Goal: Information Seeking & Learning: Learn about a topic

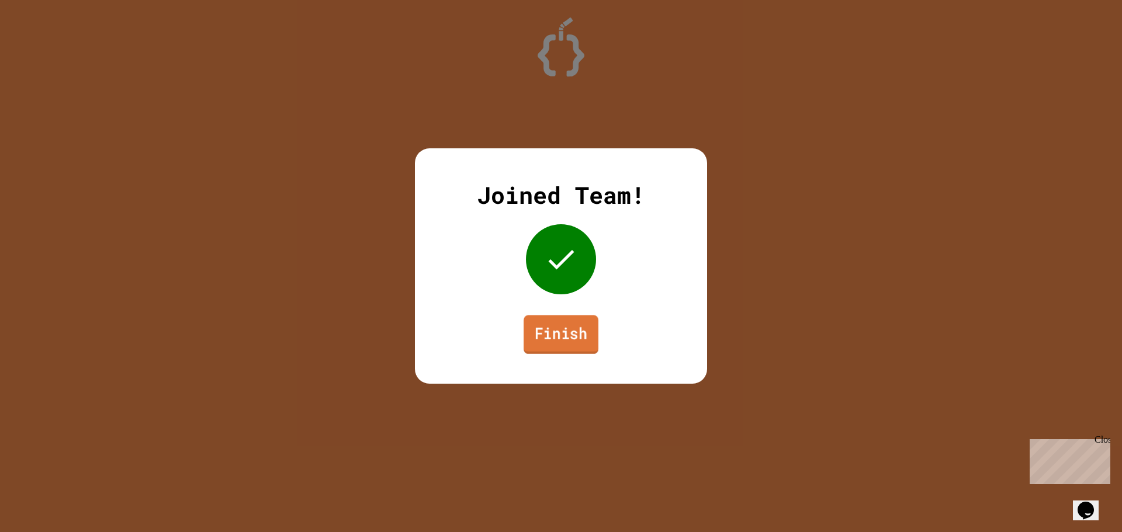
click at [546, 332] on link "Finish" at bounding box center [561, 335] width 75 height 39
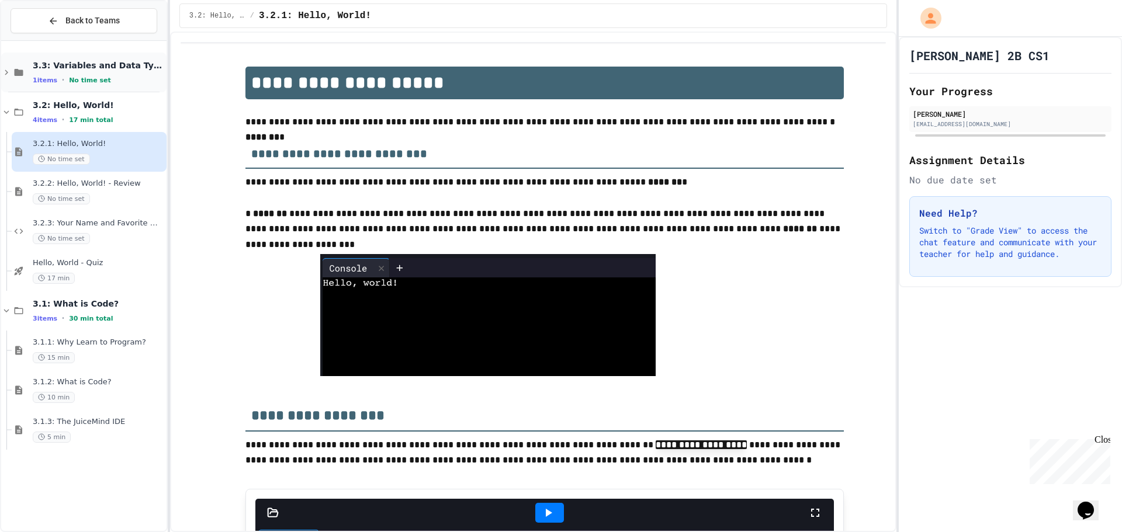
click at [83, 72] on div "3.3: Variables and Data Types 1 items • No time set" at bounding box center [98, 72] width 131 height 25
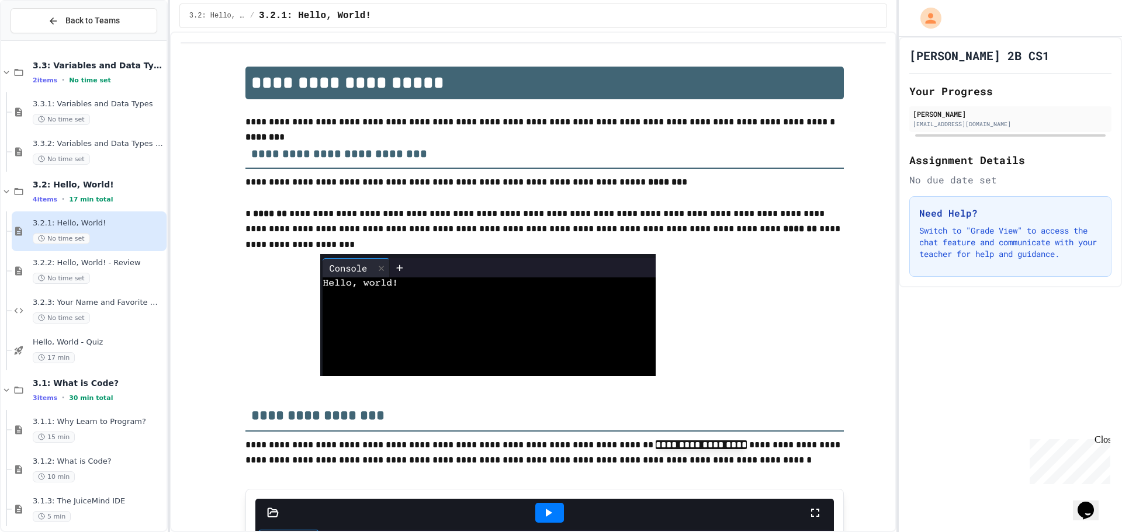
click at [94, 106] on span "3.3.1: Variables and Data Types" at bounding box center [98, 104] width 131 height 10
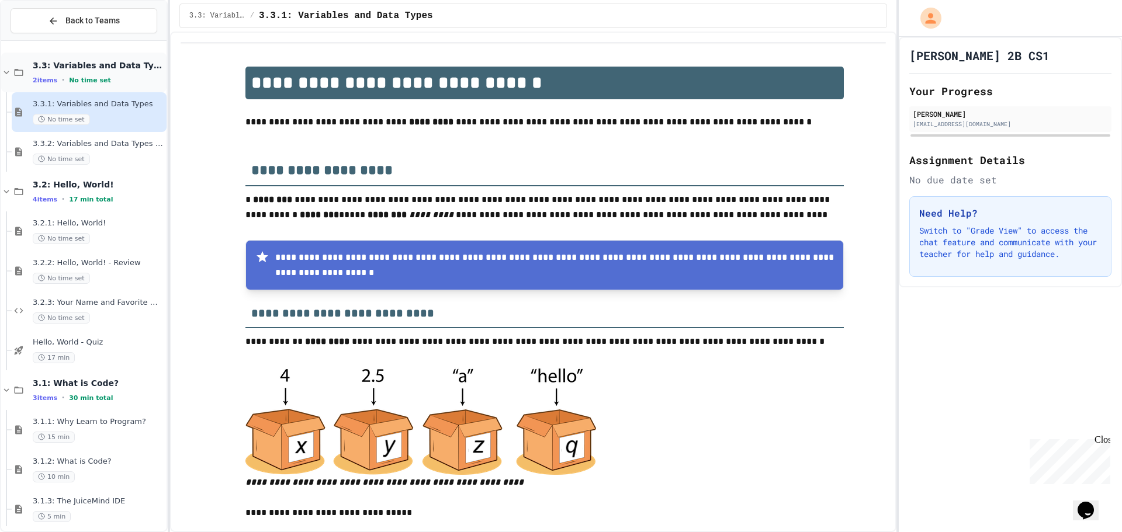
click at [72, 81] on span "No time set" at bounding box center [90, 81] width 42 height 8
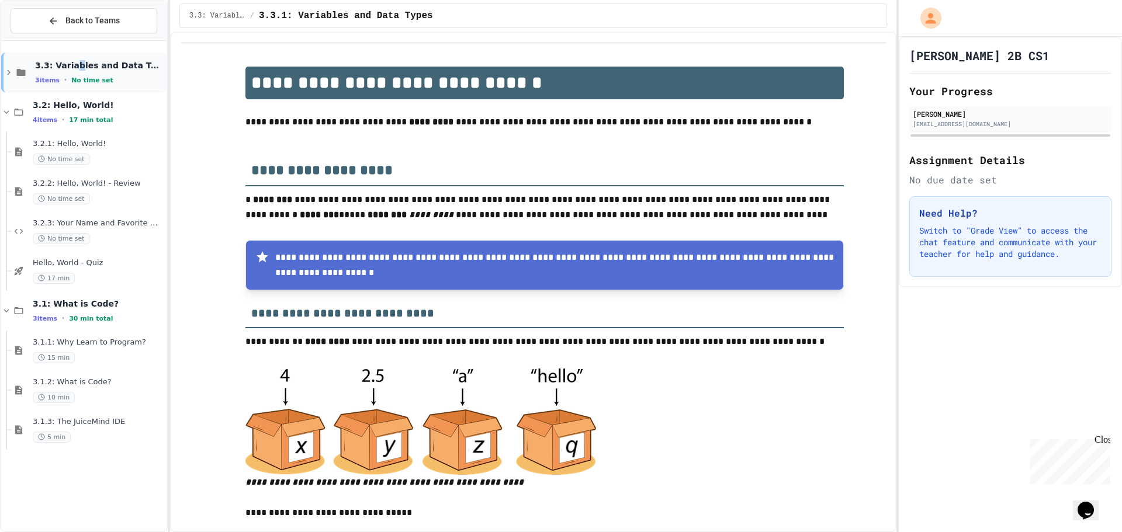
click at [71, 72] on div "3.3: Variables and Data Types 3 items • No time set" at bounding box center [99, 72] width 129 height 25
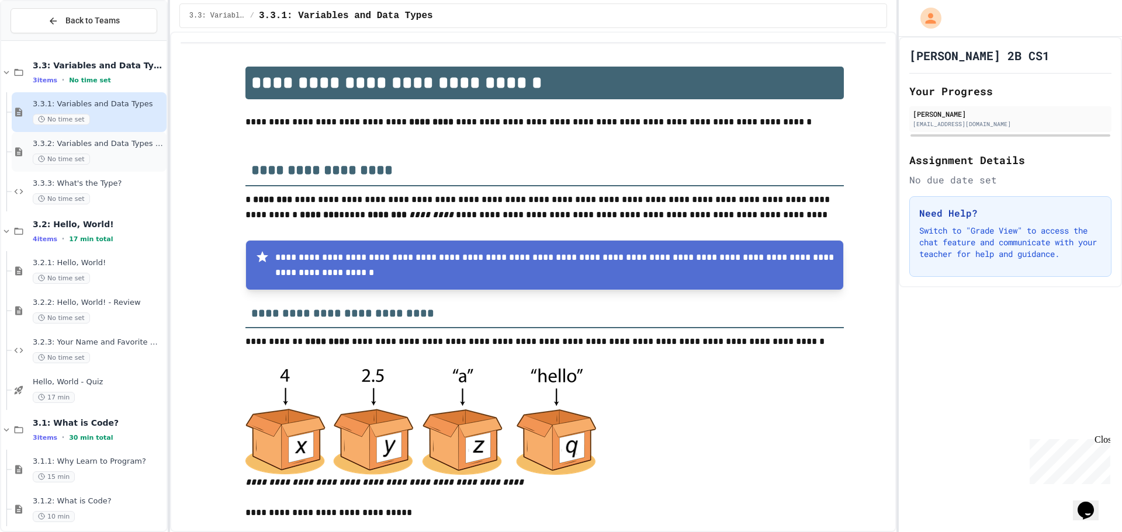
click at [47, 143] on span "3.3.2: Variables and Data Types - Review" at bounding box center [98, 144] width 131 height 10
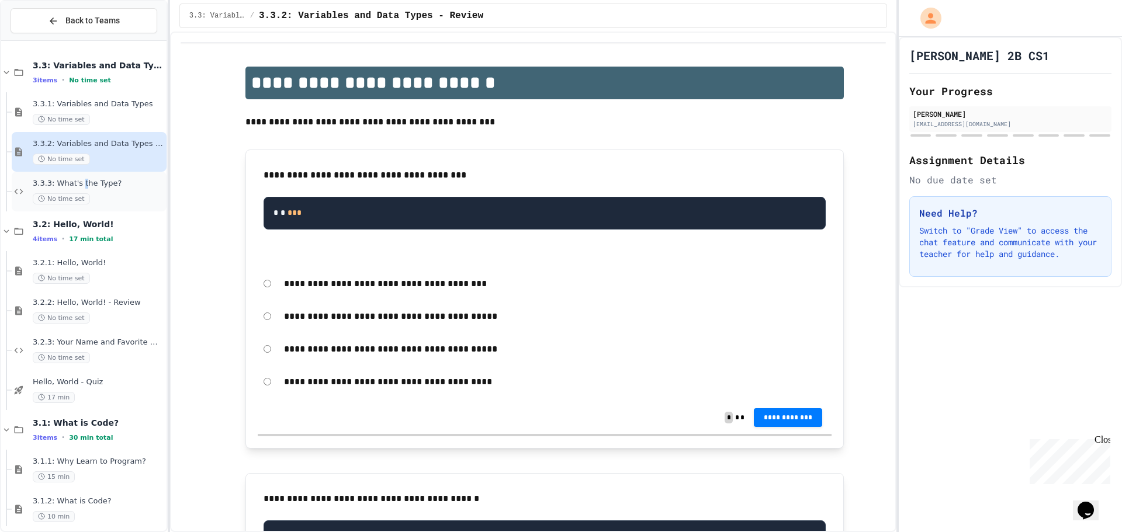
click at [80, 184] on span "3.3.3: What's the Type?" at bounding box center [98, 184] width 131 height 10
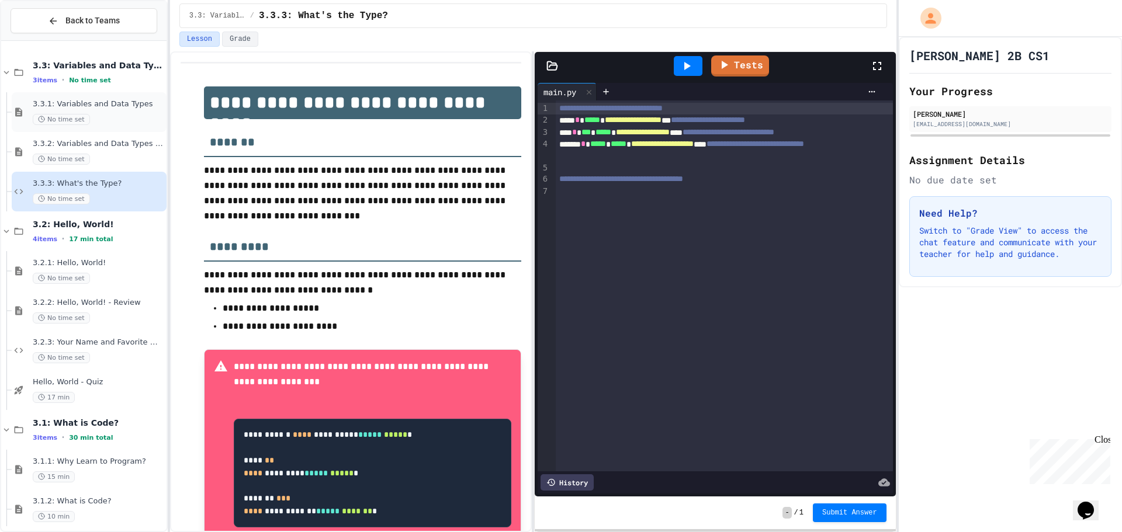
click at [65, 104] on span "3.3.1: Variables and Data Types" at bounding box center [98, 104] width 131 height 10
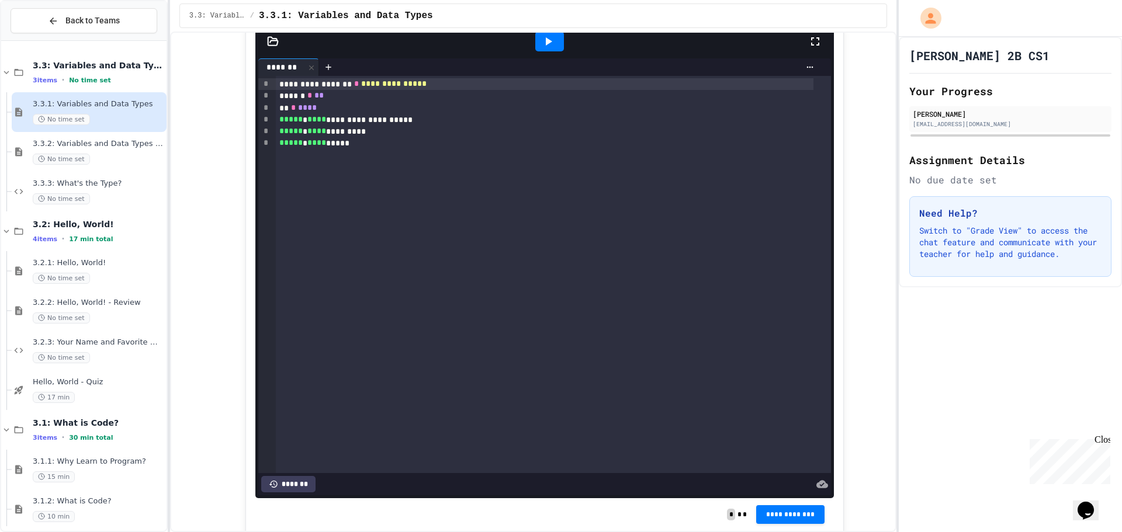
scroll to position [2162, 0]
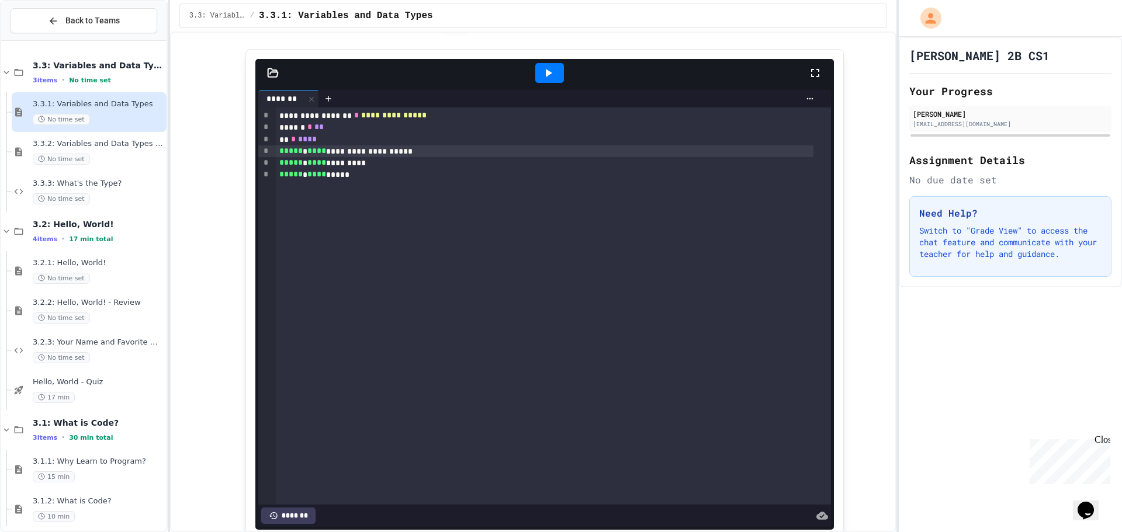
click at [365, 157] on div "**********" at bounding box center [545, 152] width 538 height 12
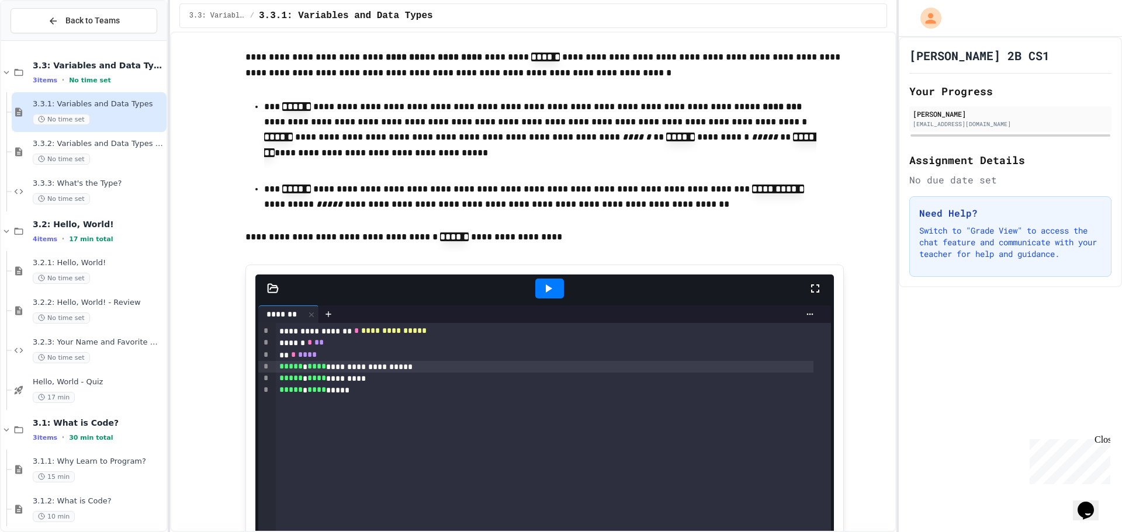
scroll to position [1929, 0]
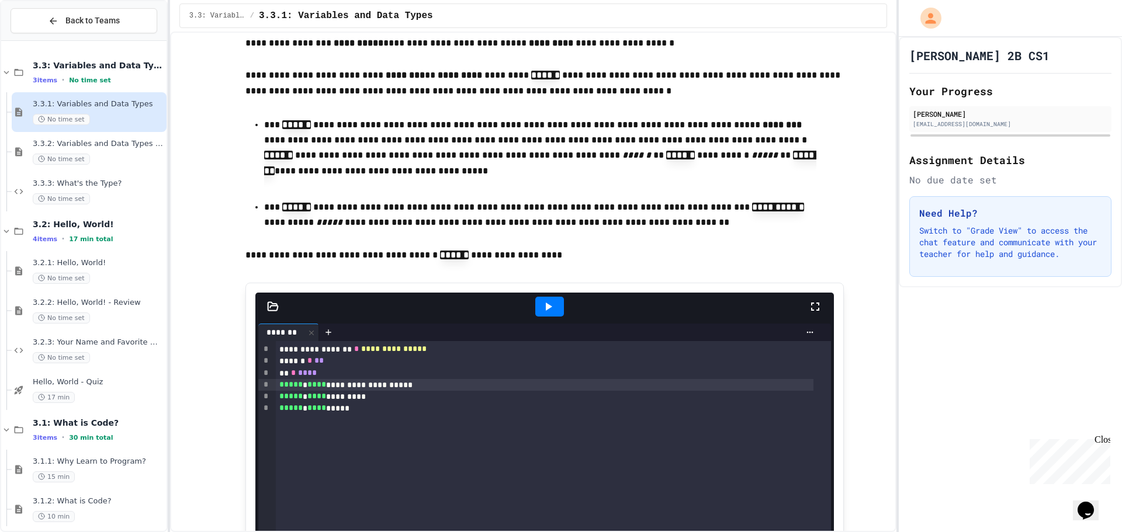
drag, startPoint x: 1122, startPoint y: 134, endPoint x: 1122, endPoint y: 110, distance: 24.0
click at [1122, 133] on div "[PERSON_NAME] 2B CS1 Your Progress [PERSON_NAME] [EMAIL_ADDRESS][DOMAIN_NAME] A…" at bounding box center [1010, 162] width 223 height 251
